Goal: Information Seeking & Learning: Learn about a topic

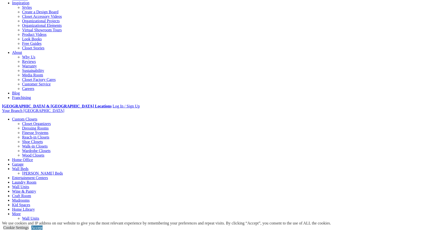
scroll to position [175, 0]
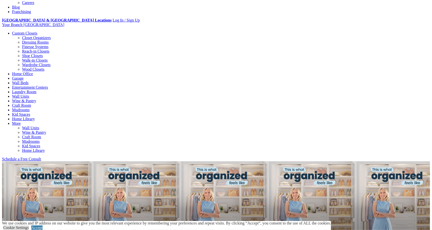
click at [36, 99] on link "Wine & Pantry" at bounding box center [24, 101] width 24 height 4
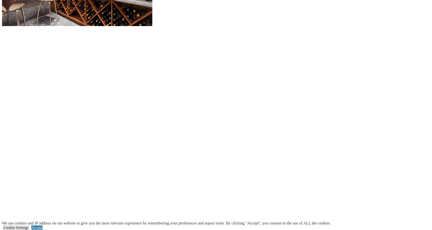
scroll to position [576, 0]
